Goal: Transaction & Acquisition: Purchase product/service

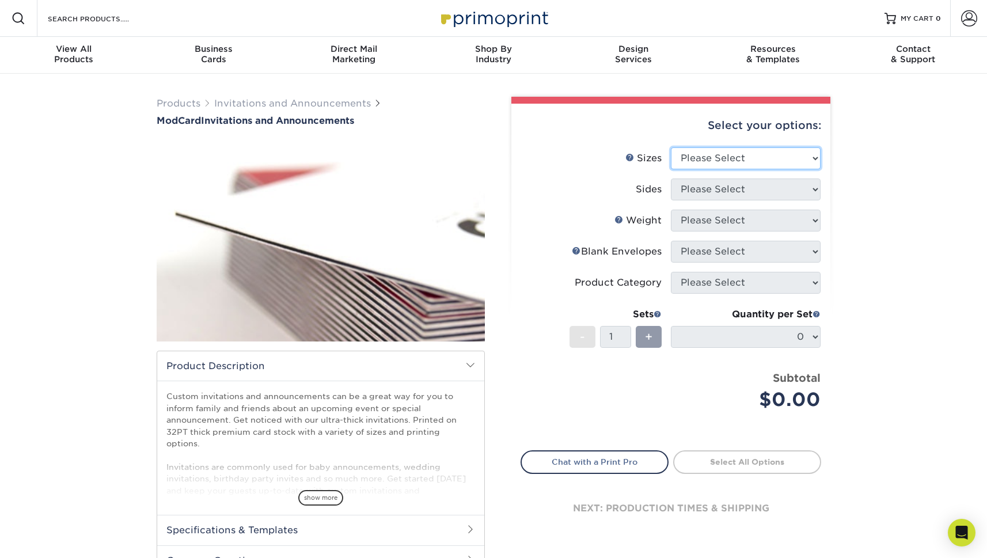
select select "4.25x5.50"
select select "32d3c223-f82c-492b-b915-ba065a00862f"
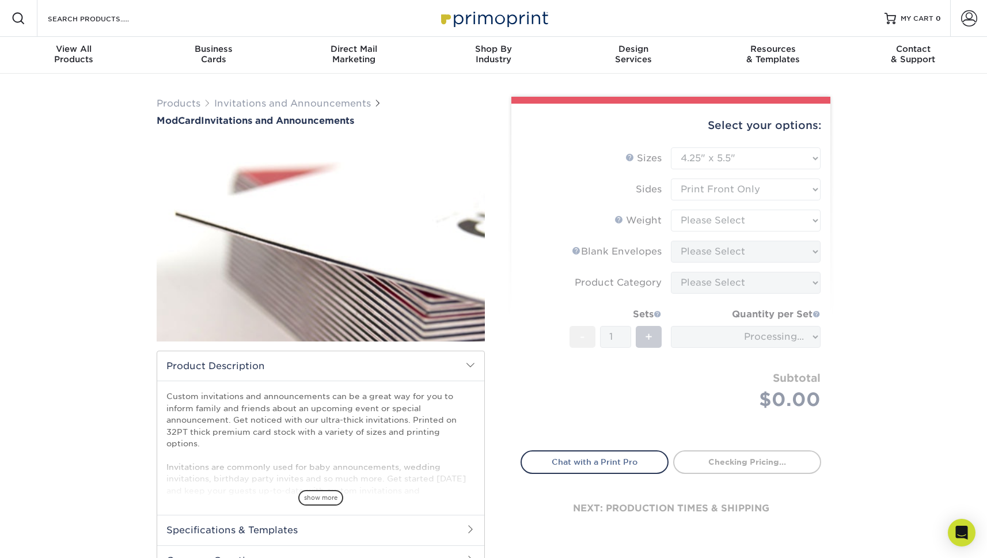
click at [691, 223] on form "Sizes Help Sizes Please Select 4.25" x 5.5" 4.25" x 6" 5" x 7" 6" x 6" Sides Pl…" at bounding box center [671, 292] width 301 height 290
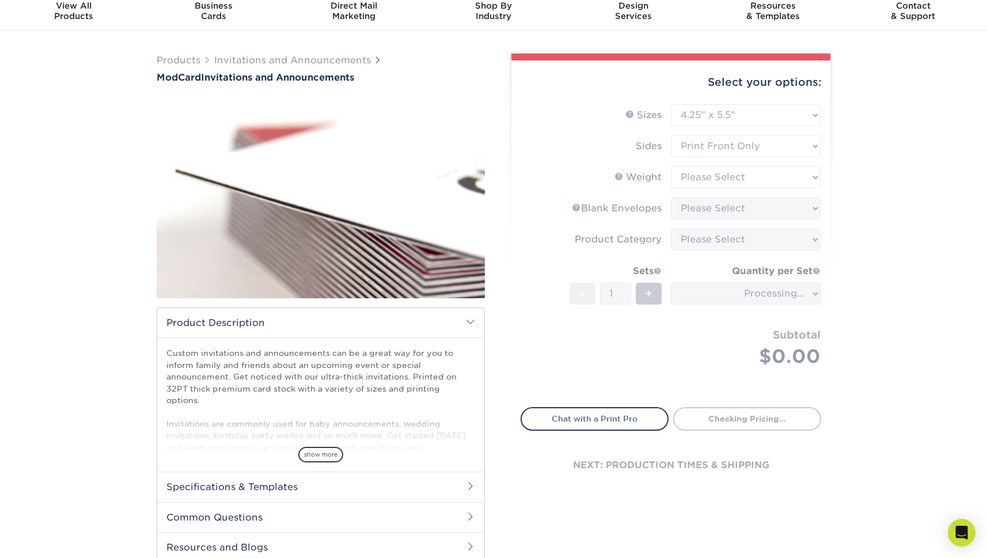
scroll to position [221, 0]
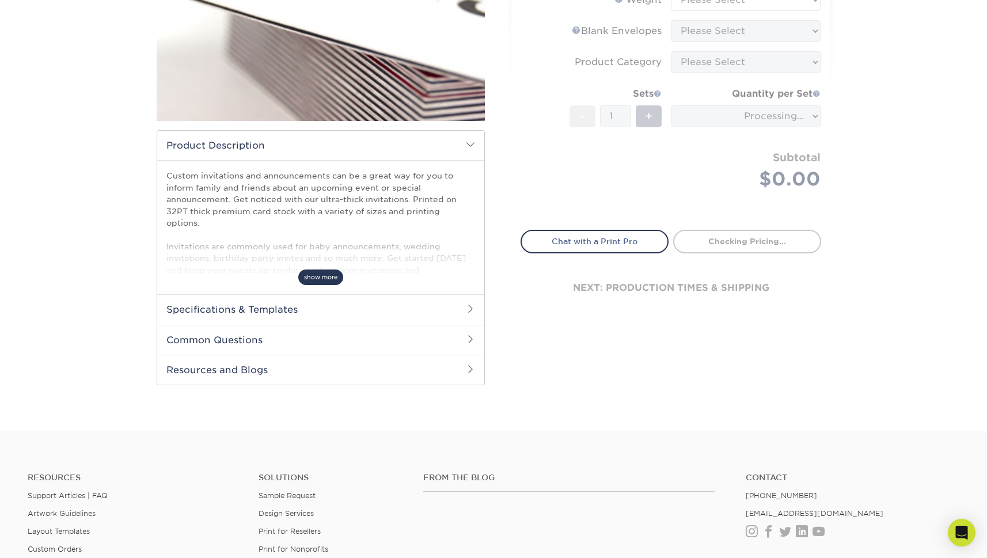
click at [321, 279] on span "show more" at bounding box center [320, 278] width 45 height 16
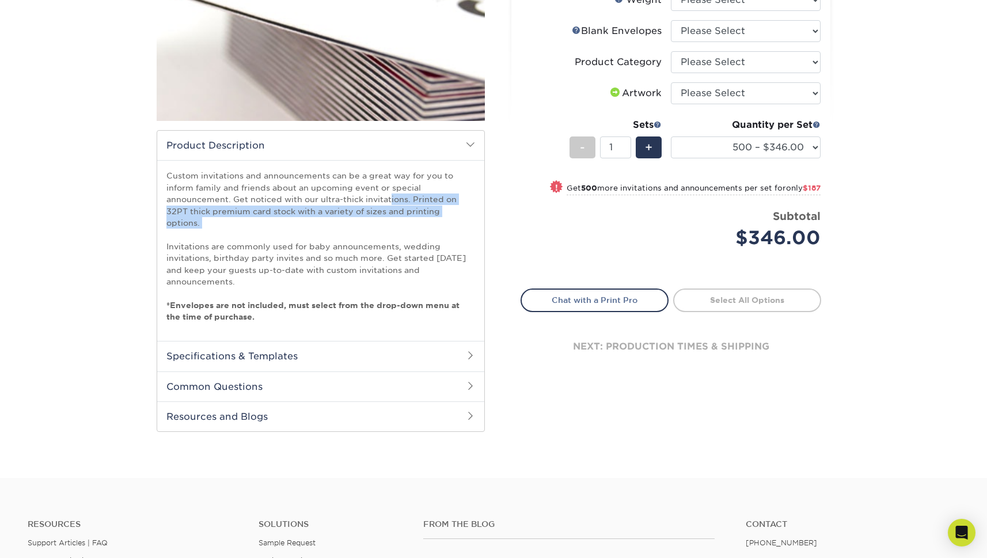
drag, startPoint x: 199, startPoint y: 192, endPoint x: 465, endPoint y: 217, distance: 267.4
click at [465, 217] on p "Custom invitations and announcements can be a great way for you to inform famil…" at bounding box center [320, 246] width 309 height 153
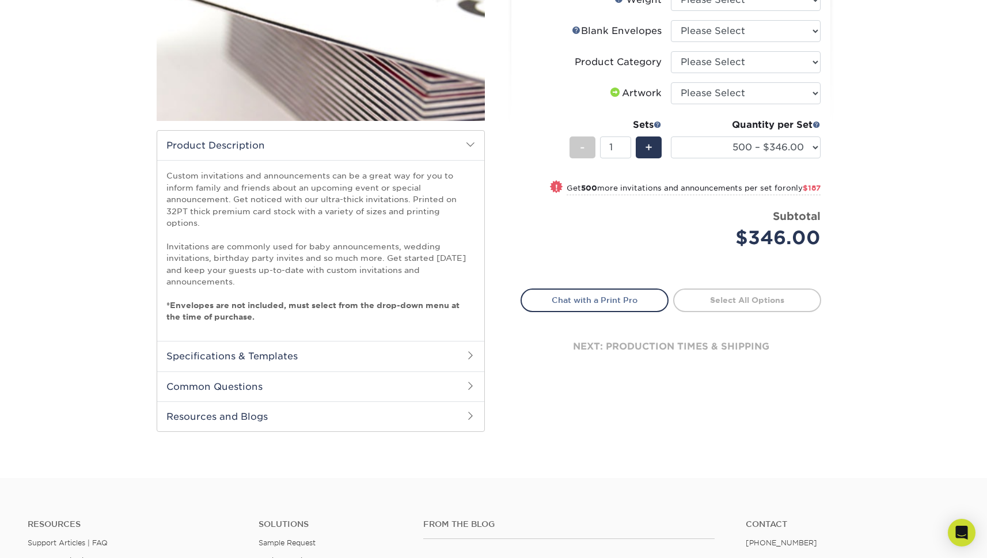
click at [439, 233] on p "Custom invitations and announcements can be a great way for you to inform famil…" at bounding box center [320, 246] width 309 height 153
select select "upload"
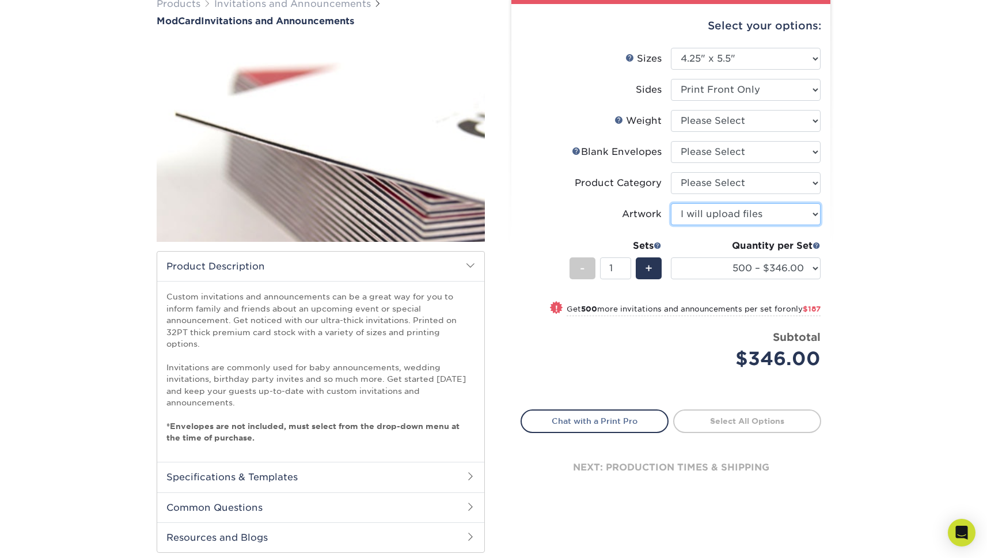
scroll to position [92, 0]
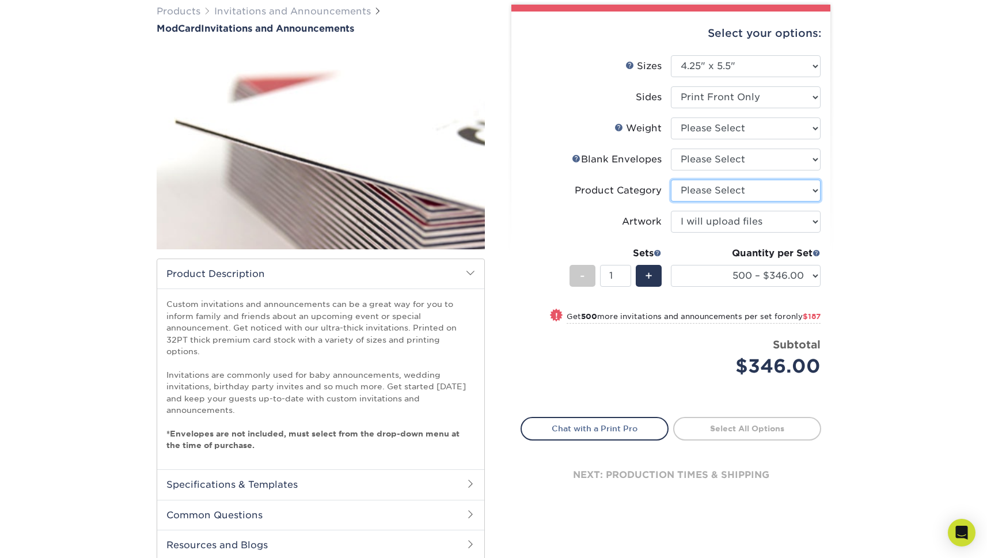
select select "afc43903-b91d-4869-9f05-9fa1eb7dcbea"
select select "62a961e2-e2dd-4510-8e8e-75355a5b8467"
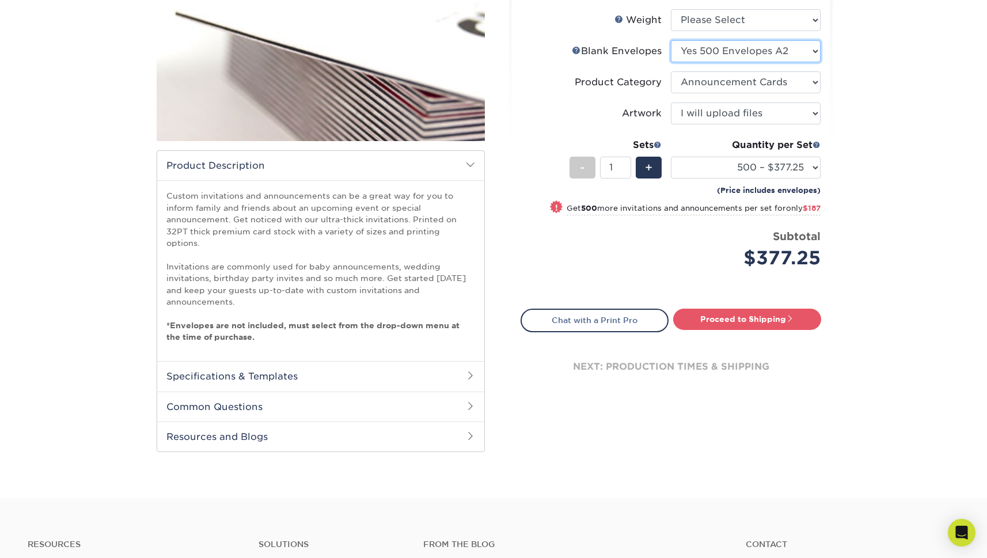
scroll to position [0, 0]
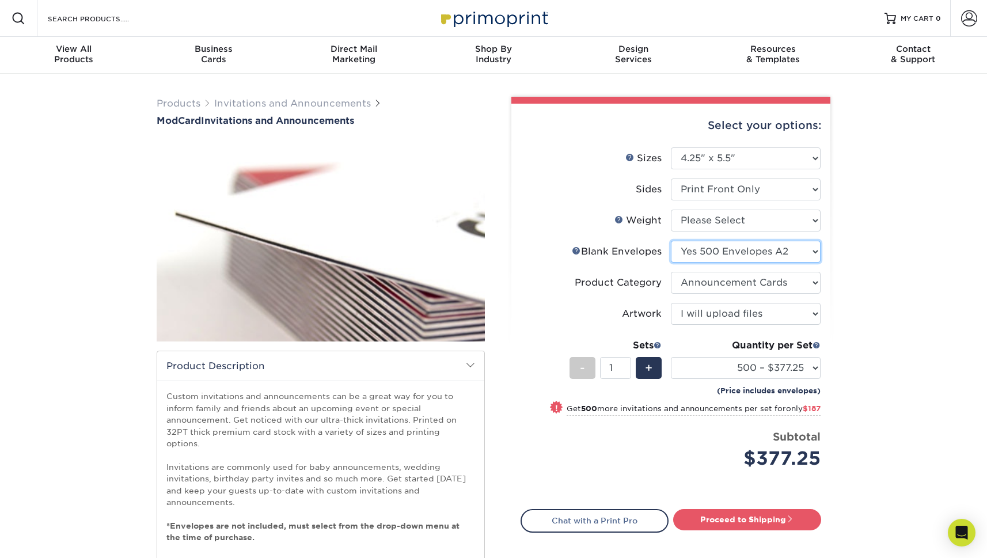
click at [339, 277] on img at bounding box center [321, 240] width 328 height 227
click at [117, 294] on div "Products Invitations and Announcements ModCard Invitations and Announcements sh…" at bounding box center [493, 386] width 987 height 625
